Goal: Task Accomplishment & Management: Use online tool/utility

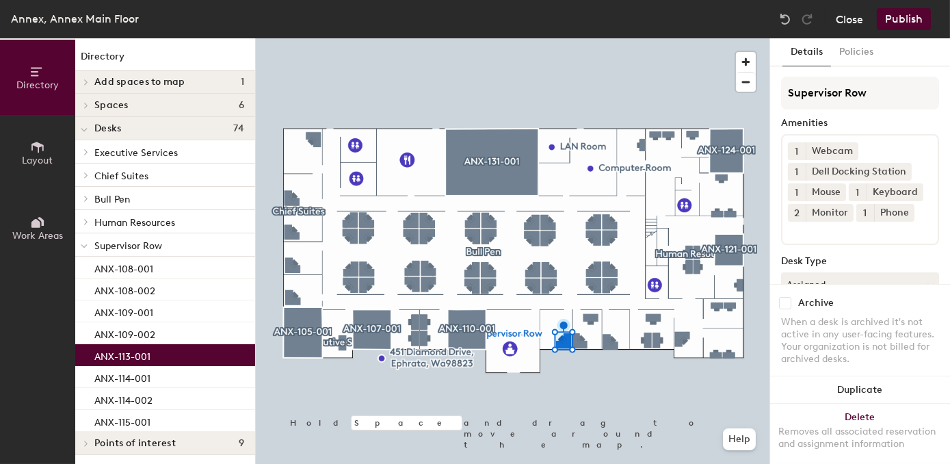
click at [849, 21] on button "Close" at bounding box center [849, 19] width 27 height 22
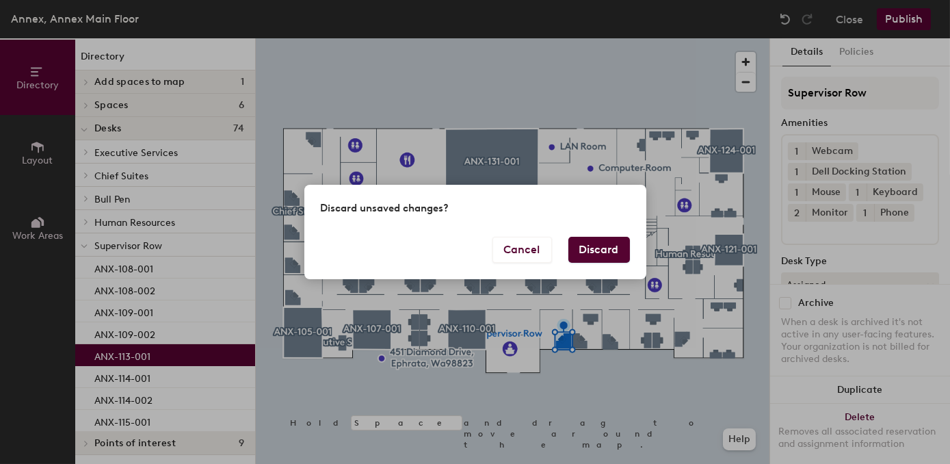
click at [592, 244] on button "Discard" at bounding box center [599, 250] width 62 height 26
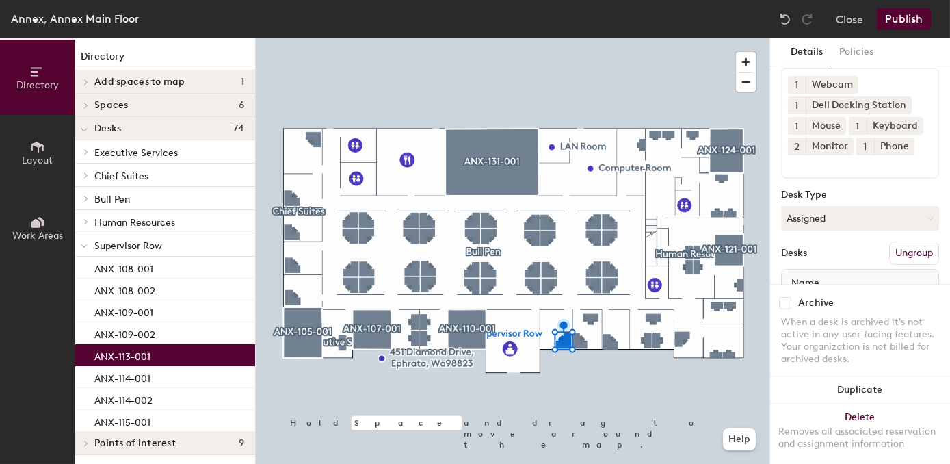
scroll to position [78, 0]
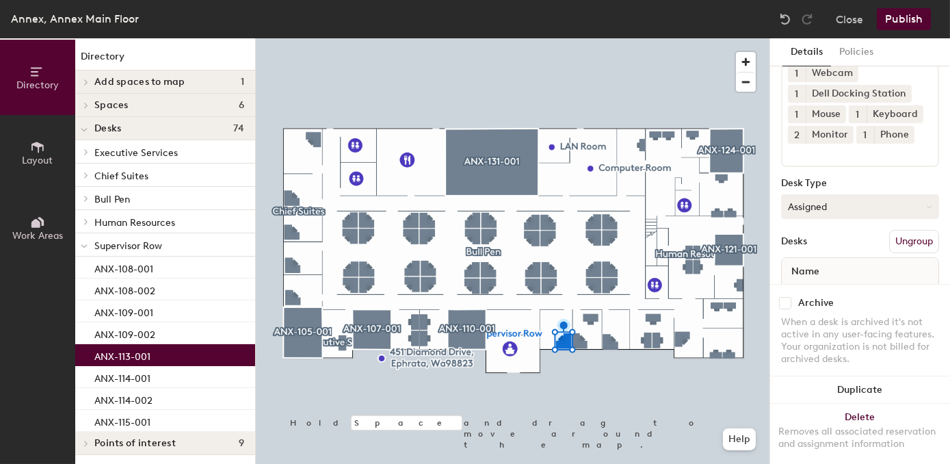
click at [873, 219] on button "Assigned" at bounding box center [860, 206] width 158 height 25
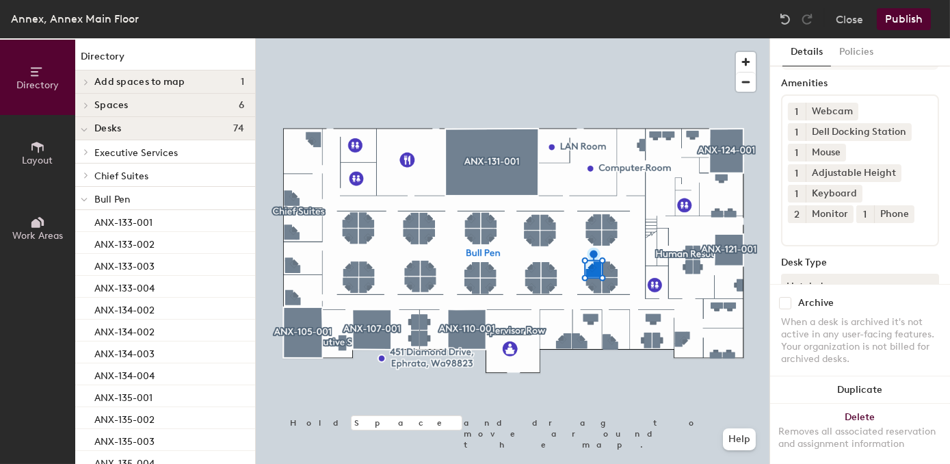
scroll to position [24, 0]
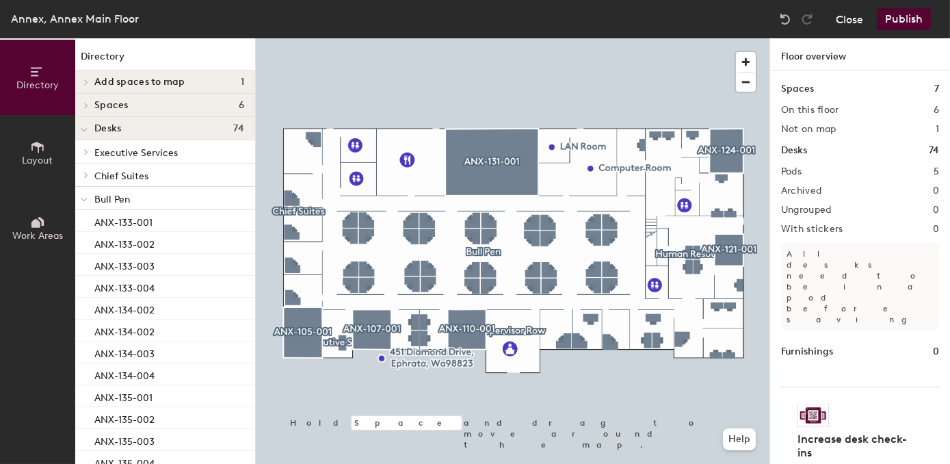
click at [853, 19] on button "Close" at bounding box center [849, 19] width 27 height 22
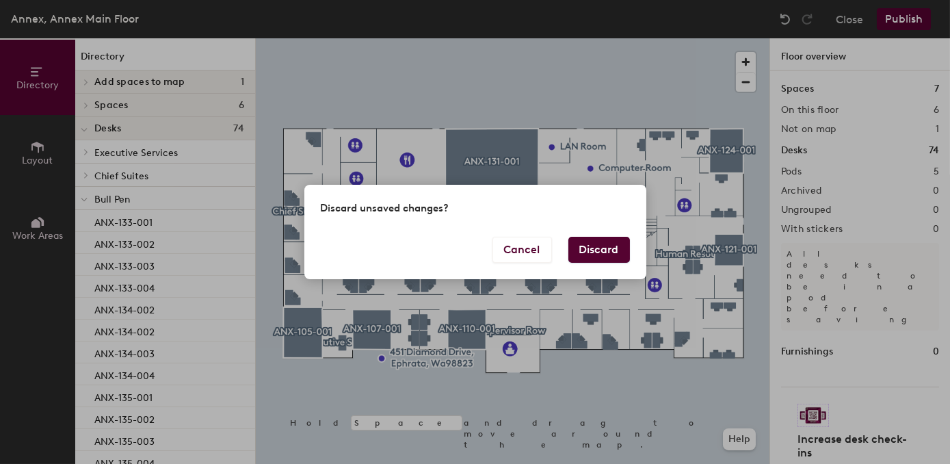
click at [598, 250] on button "Discard" at bounding box center [599, 250] width 62 height 26
